Goal: Register for event/course

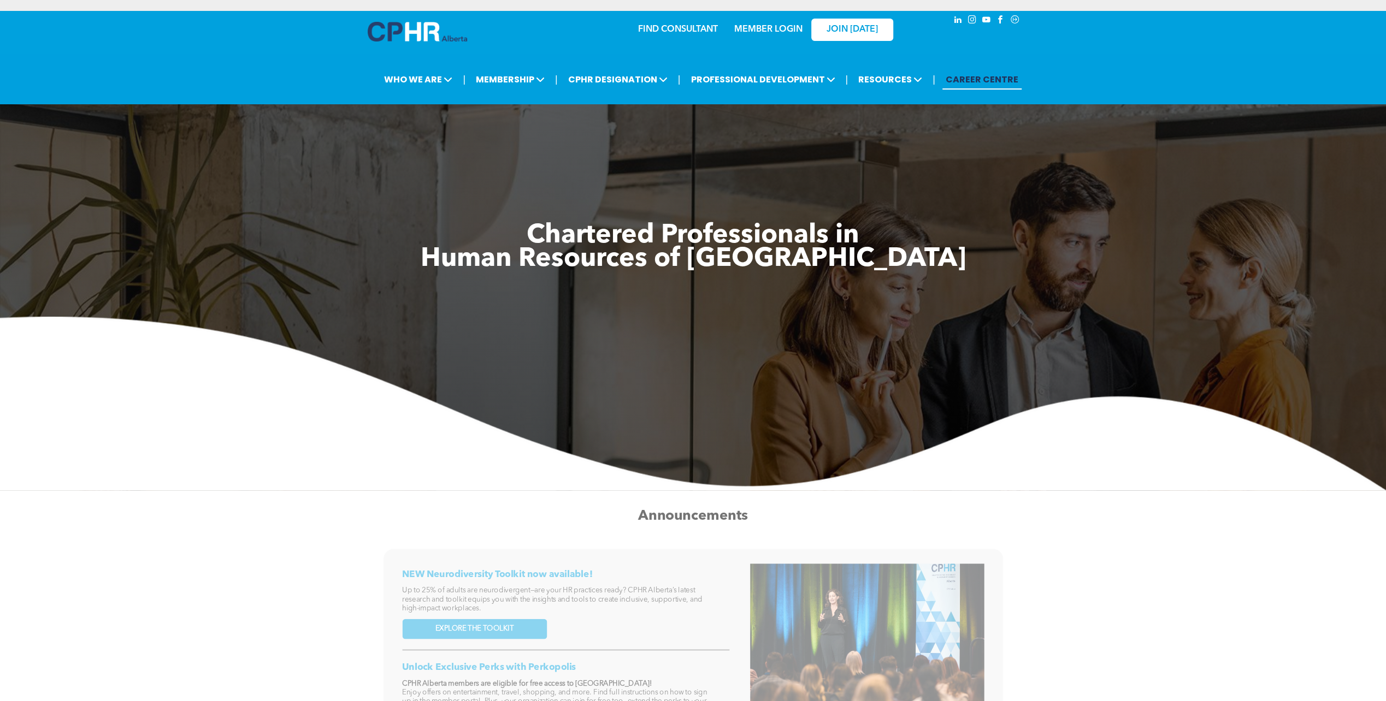
click at [766, 31] on link "MEMBER LOGIN" at bounding box center [768, 29] width 68 height 9
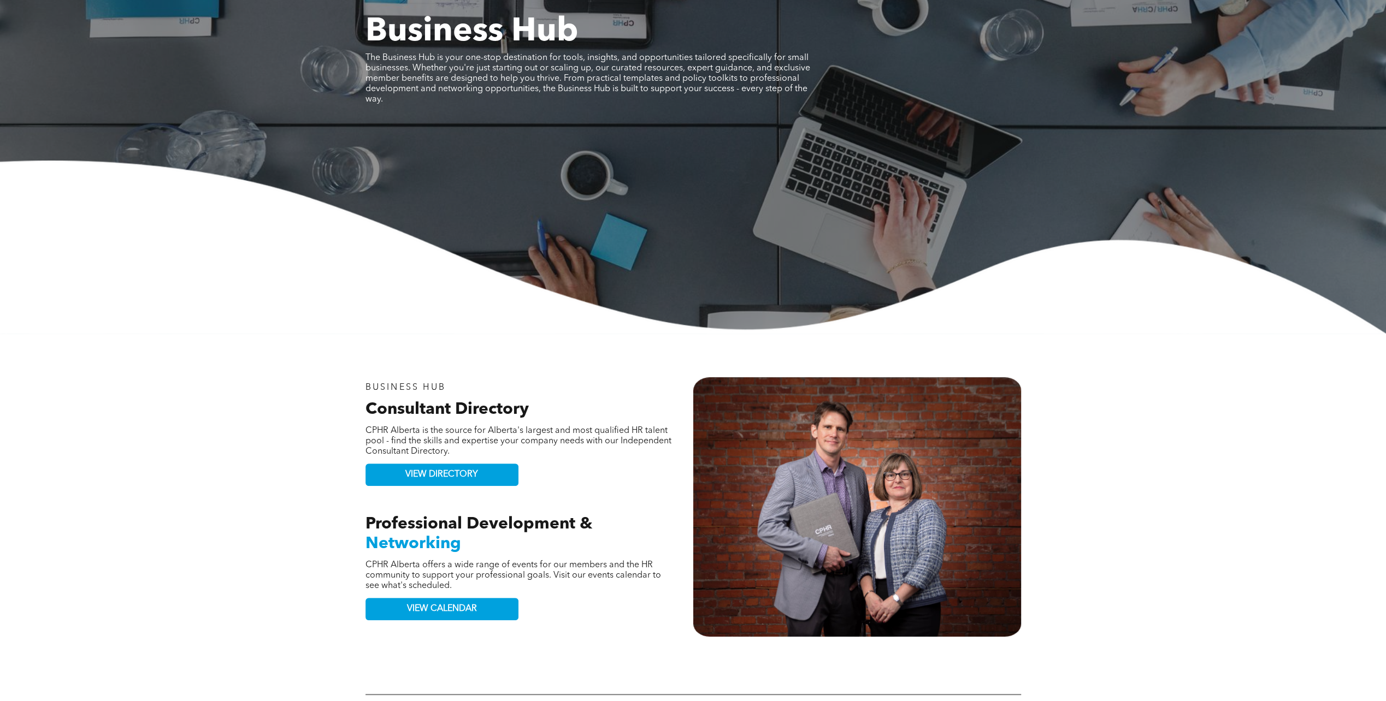
scroll to position [218, 0]
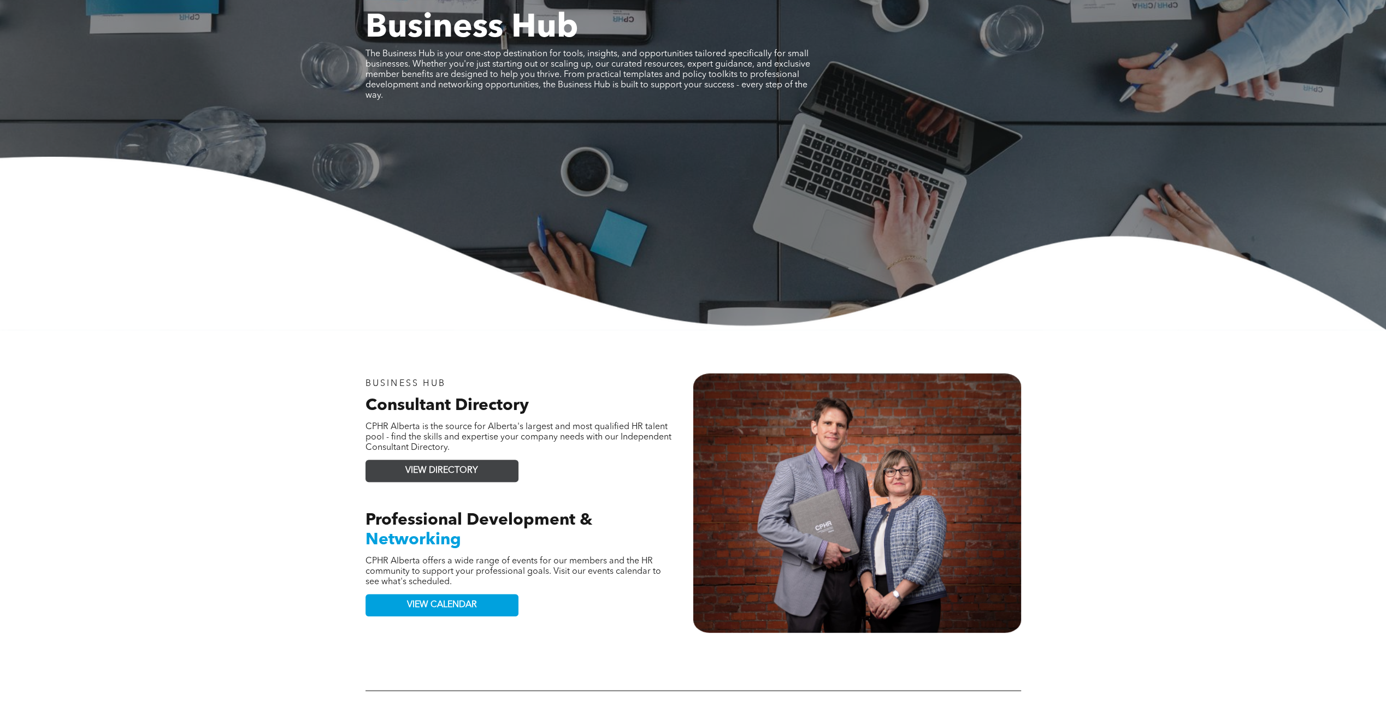
click at [443, 475] on span "VIEW DIRECTORY" at bounding box center [441, 471] width 73 height 10
click at [419, 606] on span "VIEW CALENDAR" at bounding box center [442, 605] width 70 height 10
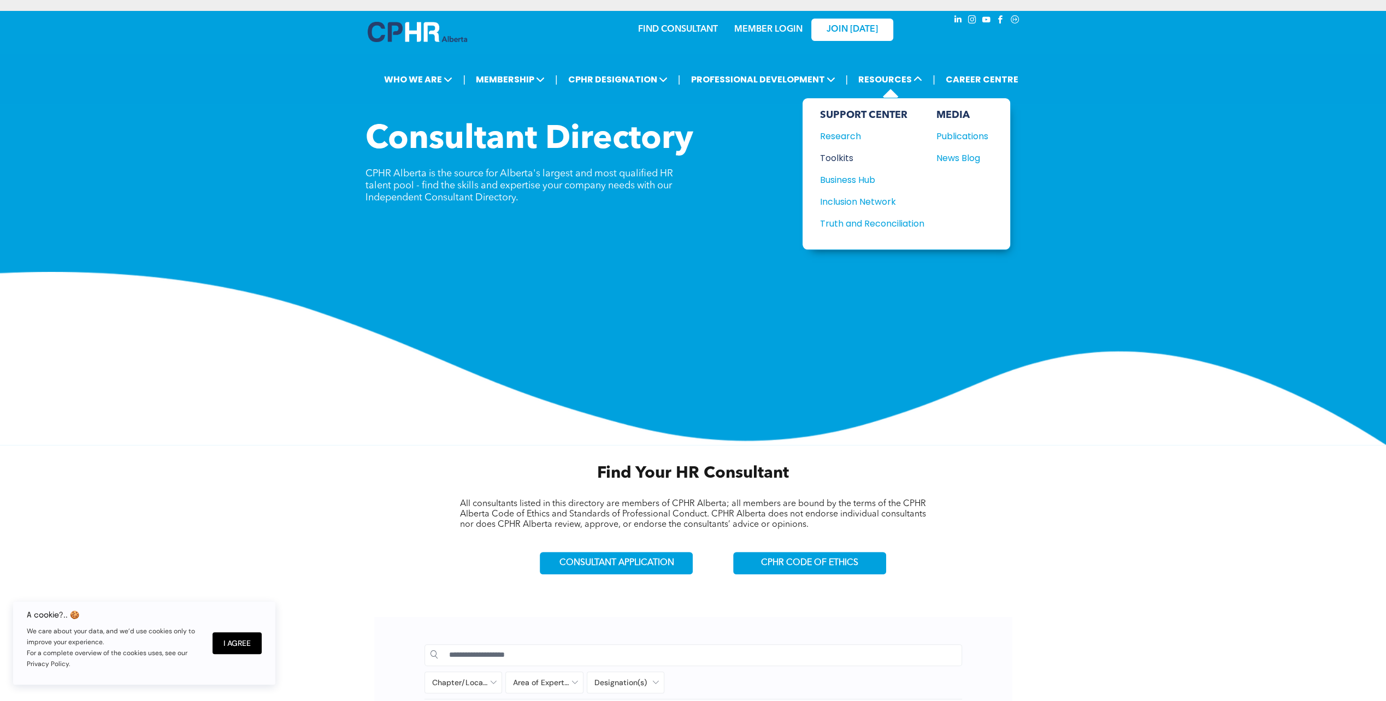
click at [845, 156] on div "Toolkits" at bounding box center [867, 158] width 94 height 14
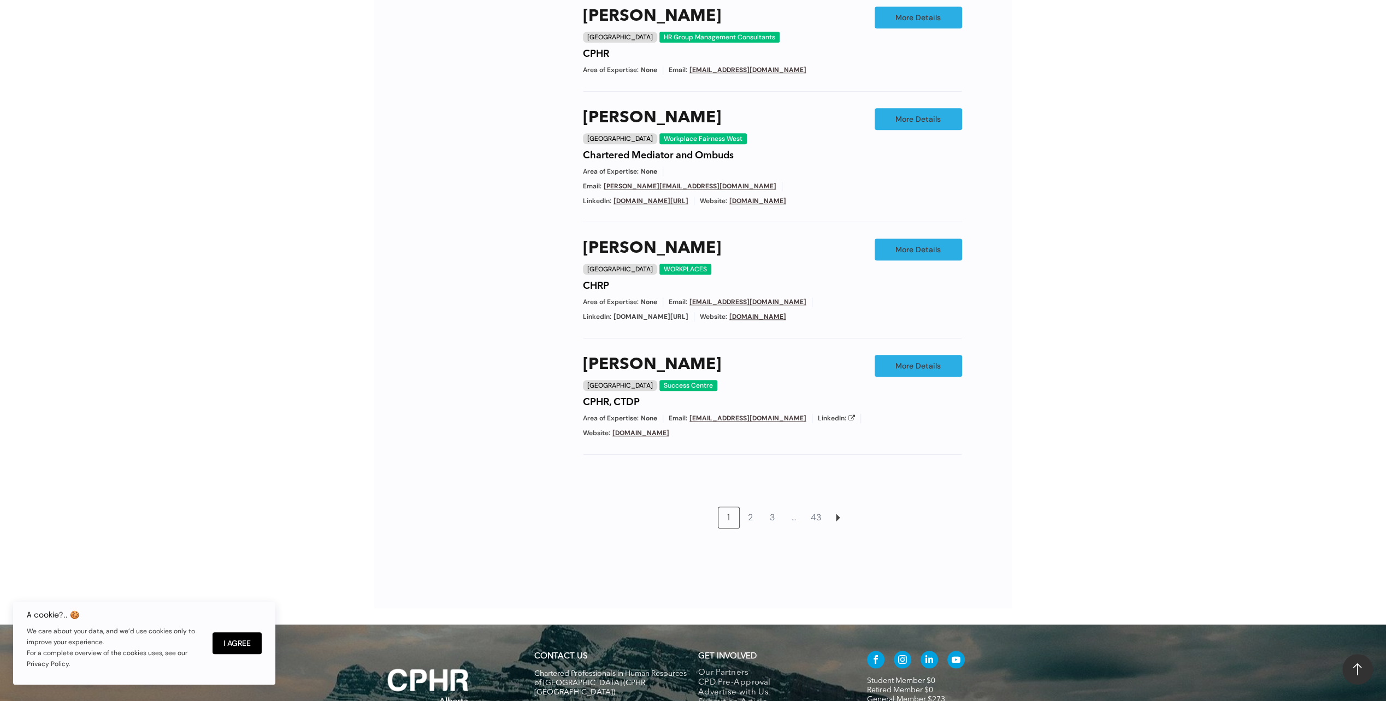
scroll to position [874, 0]
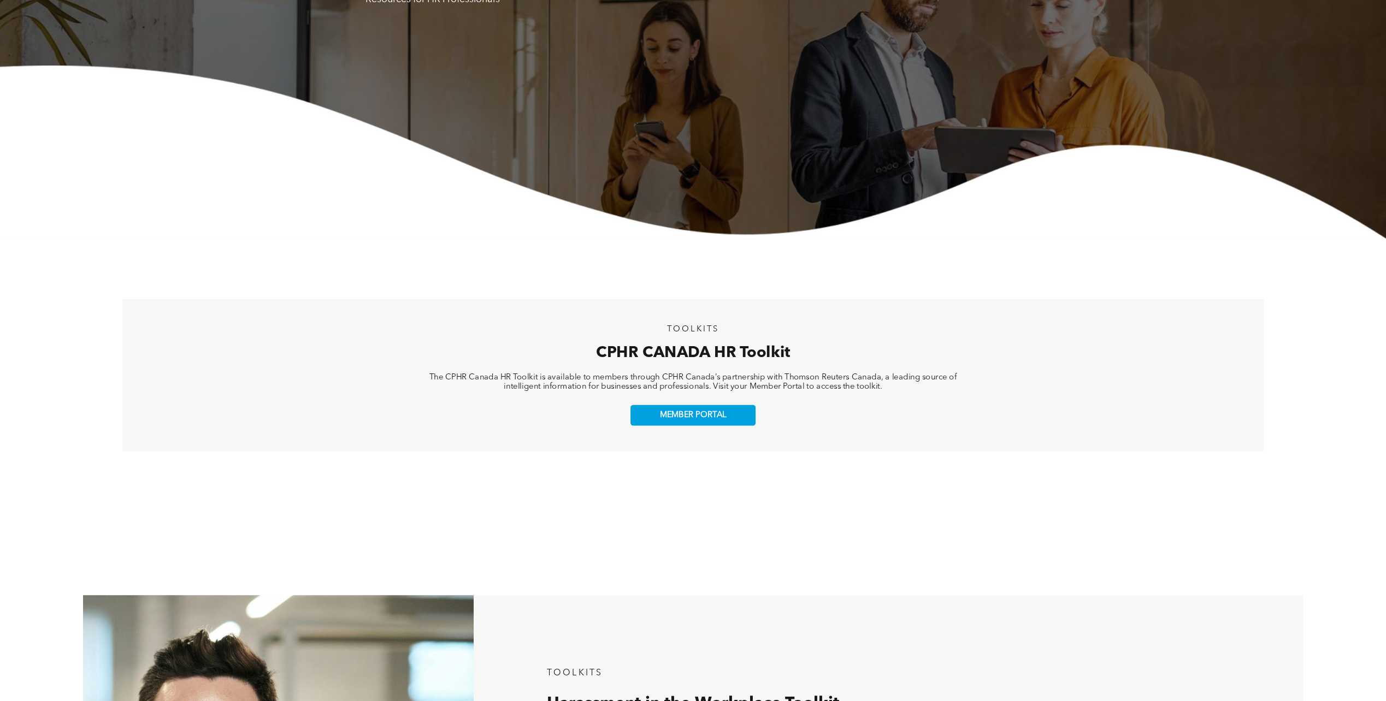
scroll to position [218, 0]
click at [707, 417] on span "MEMBER PORTAL" at bounding box center [693, 416] width 68 height 10
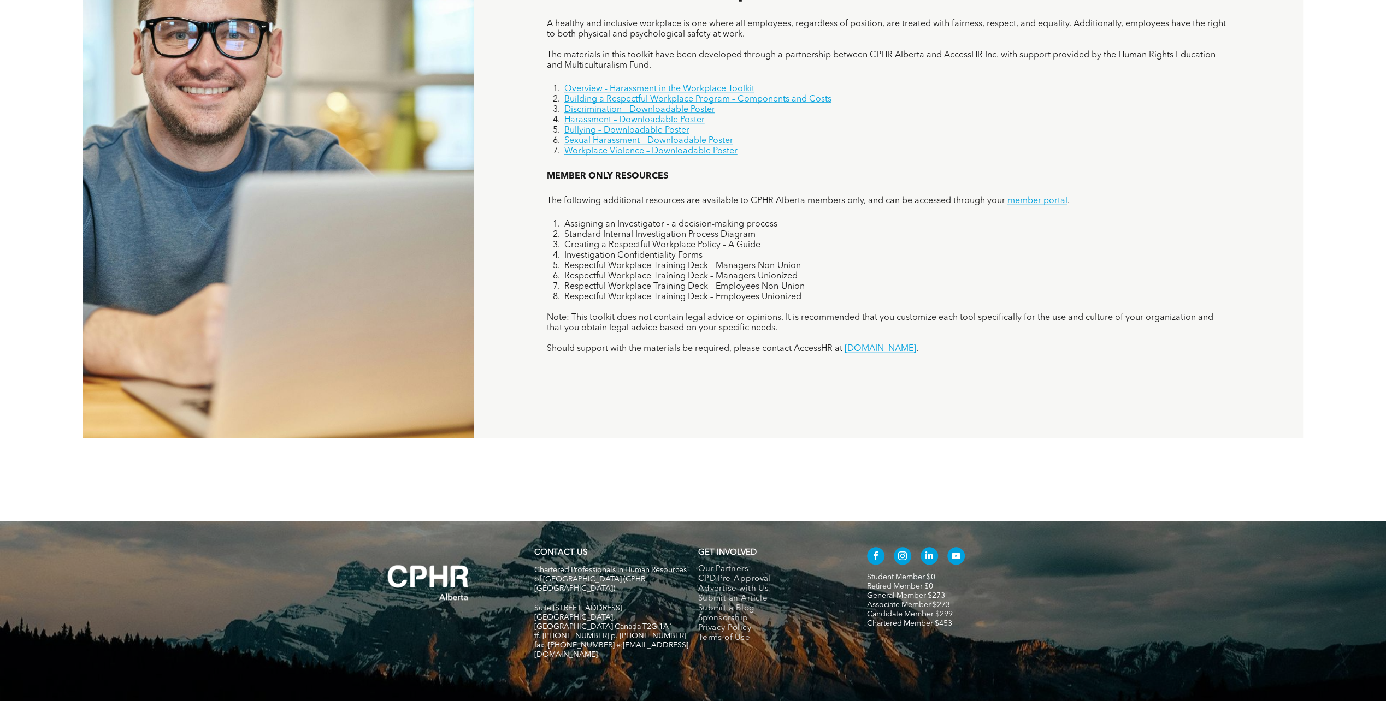
scroll to position [960, 0]
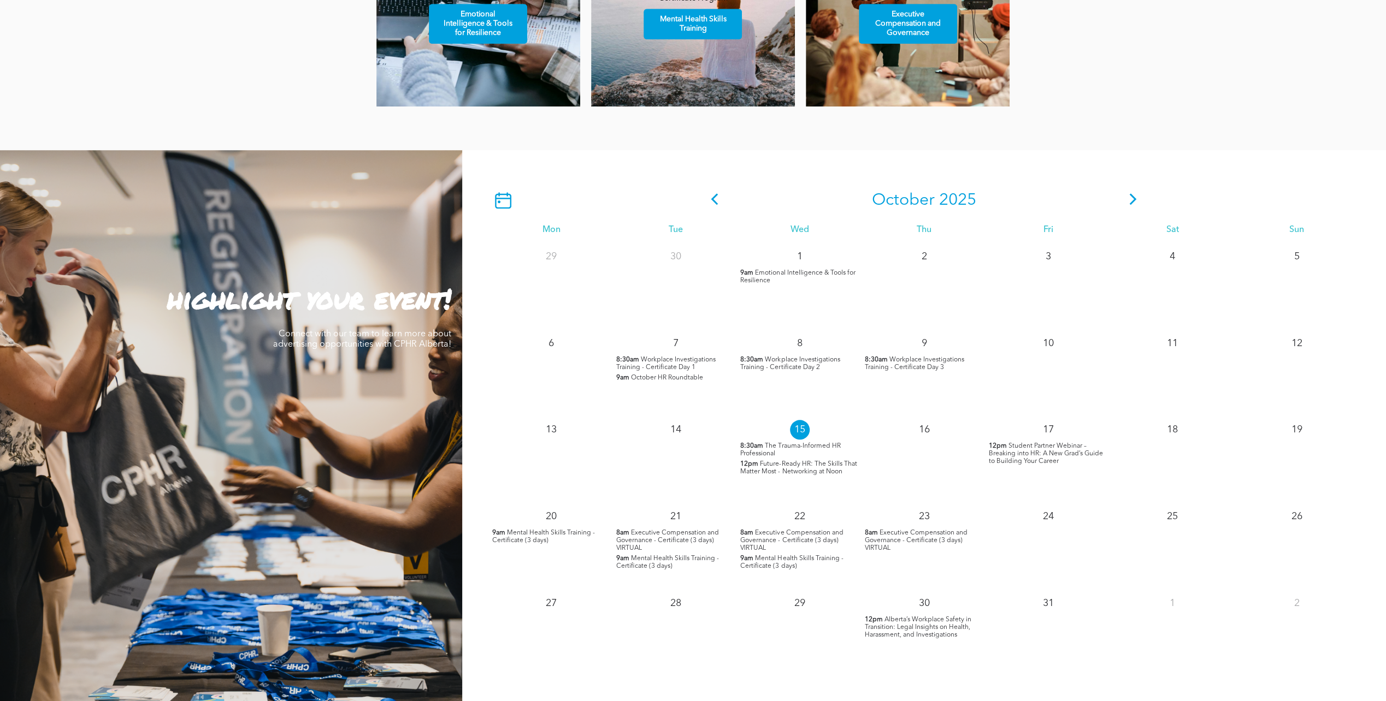
scroll to position [874, 0]
click at [1132, 205] on icon at bounding box center [1132, 198] width 7 height 11
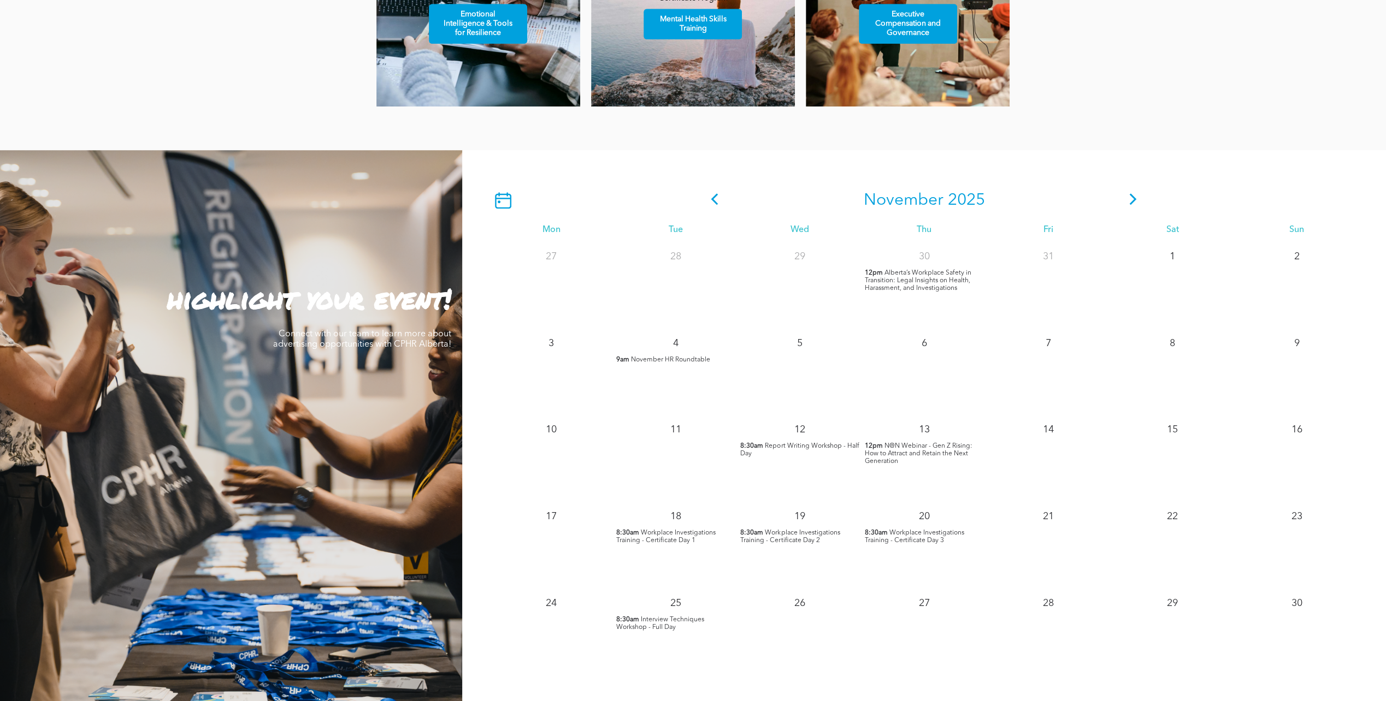
scroll to position [928, 0]
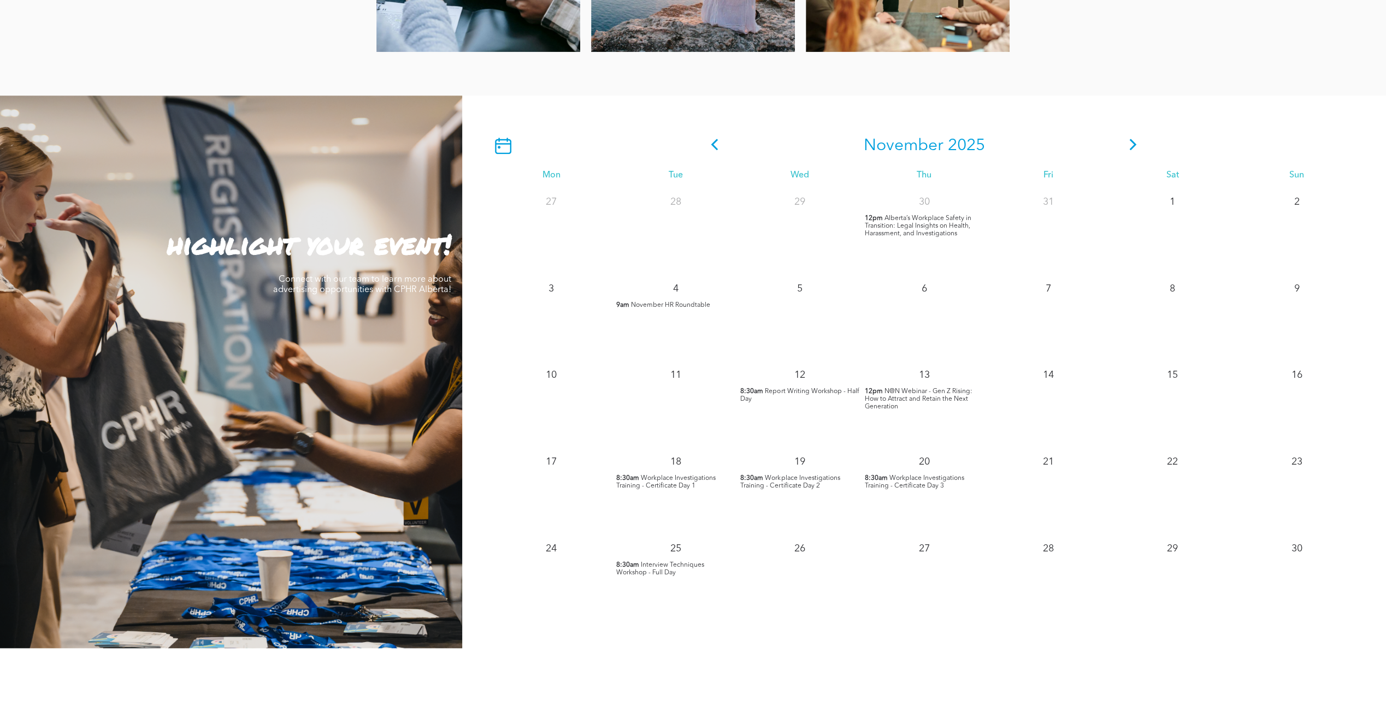
click at [673, 483] on span "Workplace Investigations Training - Certificate Day 1" at bounding box center [665, 482] width 99 height 14
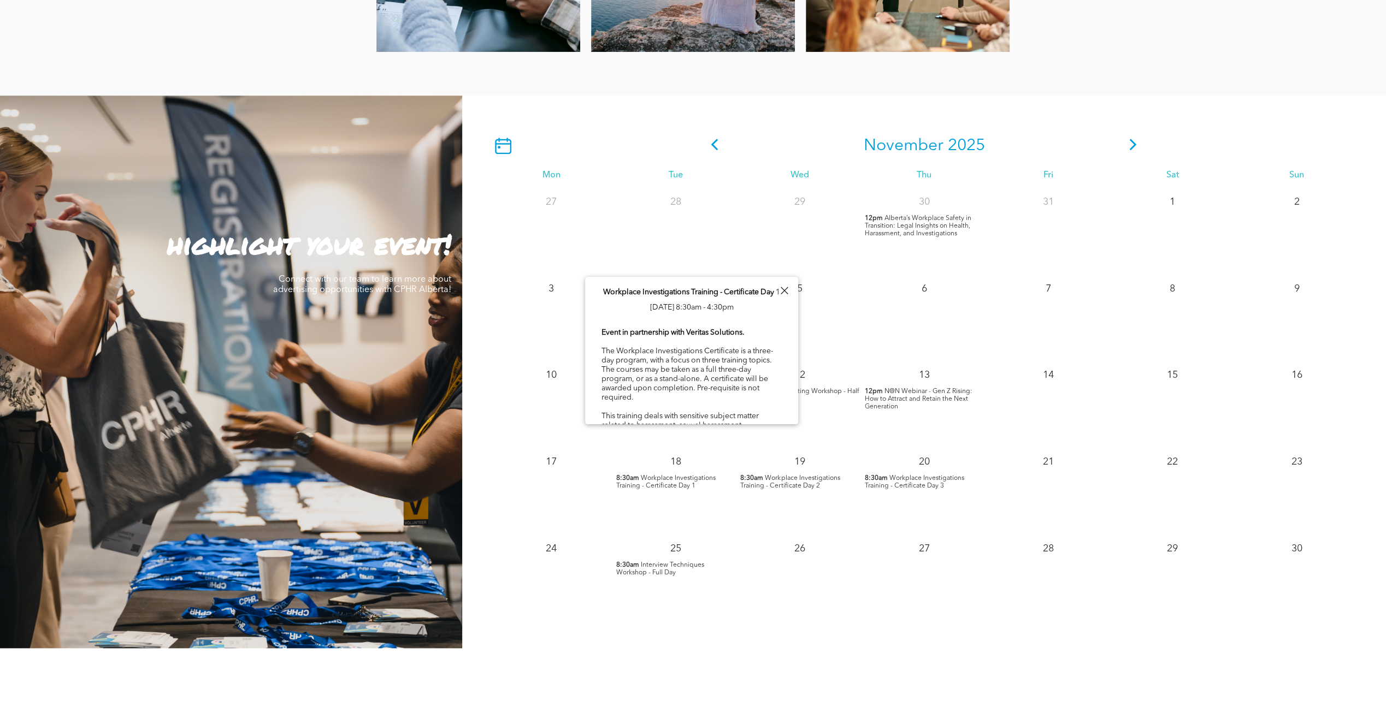
click at [644, 483] on span "Workplace Investigations Training - Certificate Day 1" at bounding box center [665, 482] width 99 height 14
click at [676, 311] on span "[DATE] 8:30am - 4:30pm" at bounding box center [692, 308] width 84 height 8
click at [675, 294] on span "Workplace Investigations Training - Certificate Day 1" at bounding box center [691, 292] width 177 height 8
click at [781, 291] on div at bounding box center [784, 290] width 15 height 15
